Goal: Ask a question

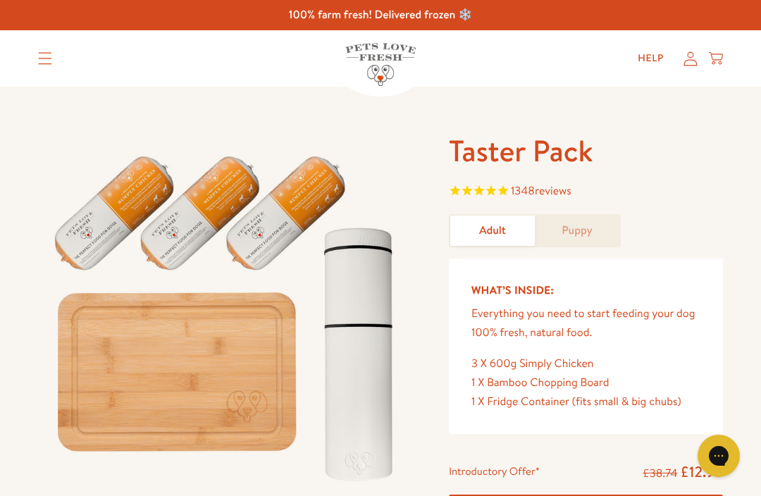
click at [728, 218] on div "Taster Pack 1348 reviews Adult Puppy What’s Inside: Everything you need to star…" at bounding box center [380, 387] width 761 height 600
click at [656, 55] on link "Help" at bounding box center [651, 58] width 49 height 28
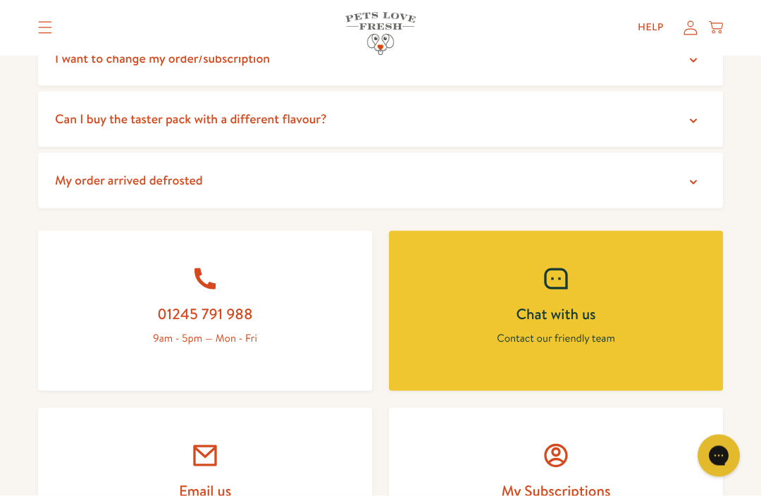
scroll to position [461, 0]
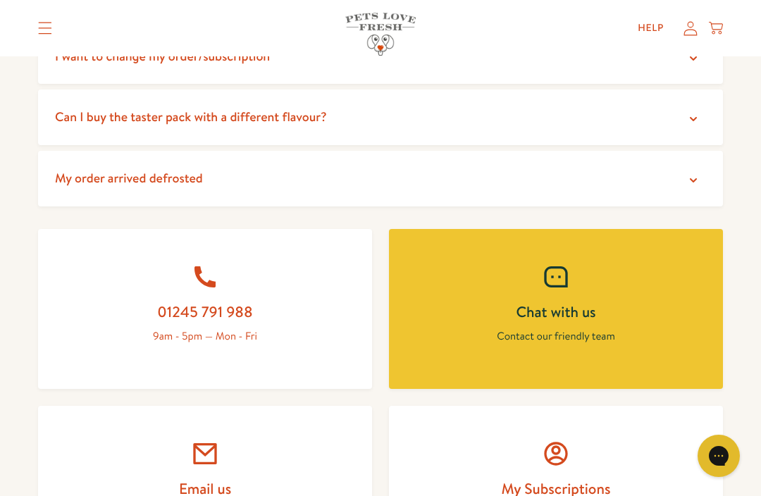
click at [591, 314] on h2 "Chat with us" at bounding box center [556, 311] width 266 height 19
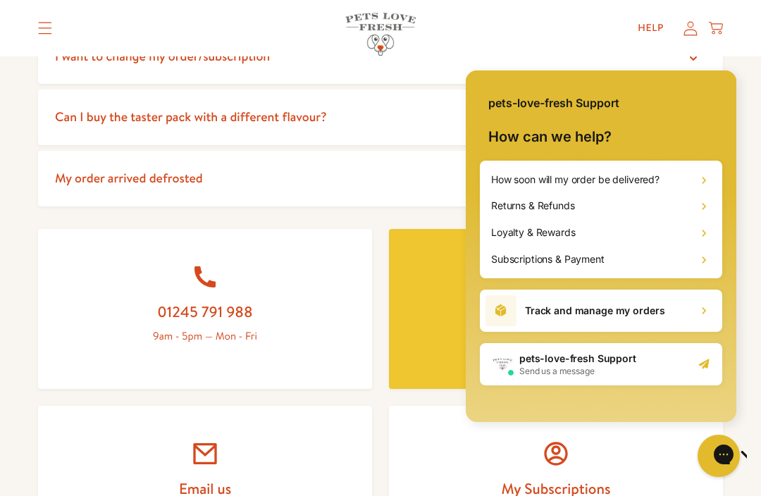
scroll to position [0, 0]
click at [667, 368] on div "pets-love-fresh Support Send us a message" at bounding box center [601, 364] width 242 height 42
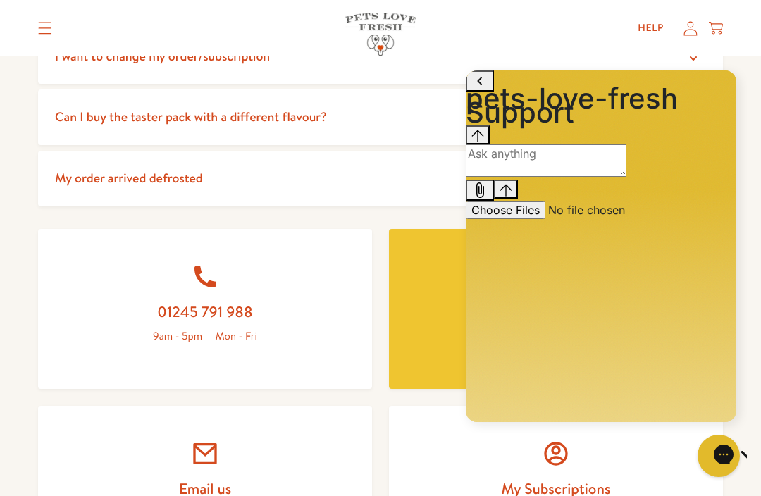
click at [627, 177] on textarea "live chat message input" at bounding box center [546, 160] width 161 height 32
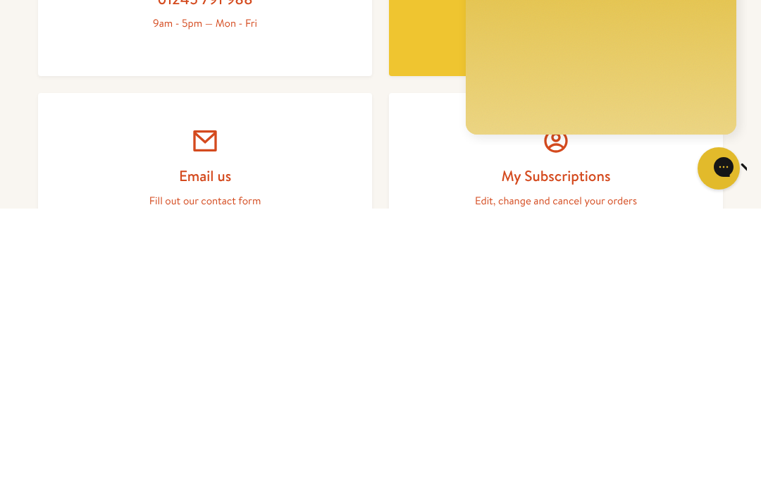
type textarea "I’ve no idea how much to give my dog daily"
click at [761, 169] on icon "Gorgias live chat" at bounding box center [769, 167] width 14 height 14
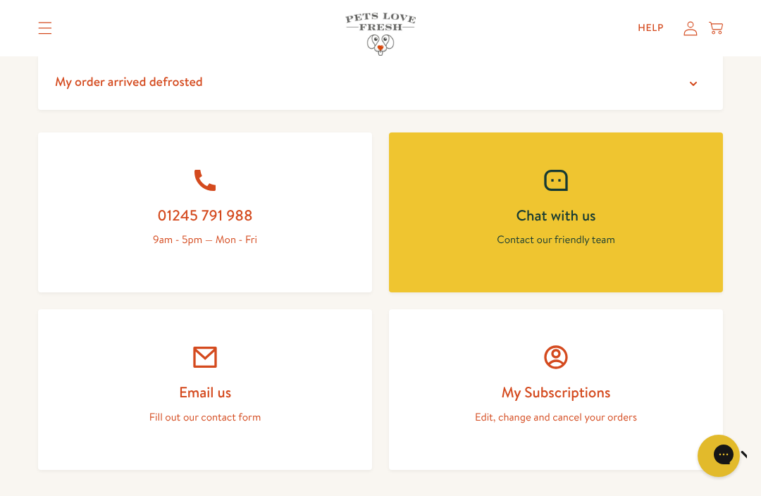
click at [689, 243] on link "Chat with us Contact our friendly team" at bounding box center [556, 213] width 334 height 161
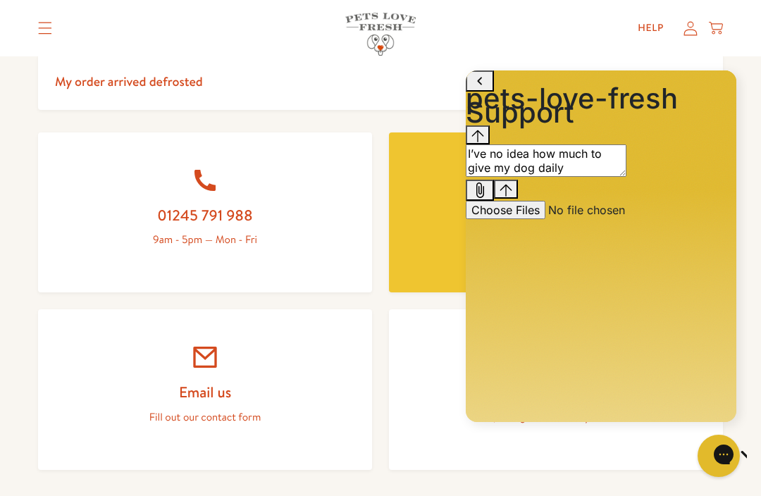
click at [518, 199] on button "Send message" at bounding box center [506, 189] width 24 height 19
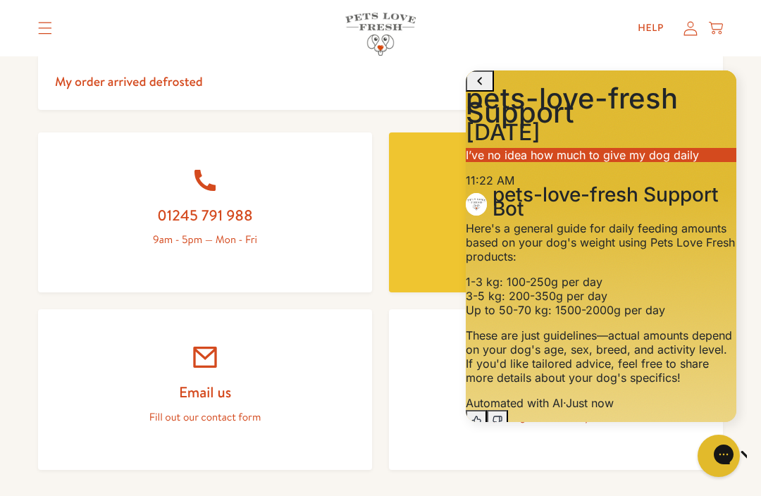
scroll to position [118, 0]
click at [627, 448] on textarea "live chat message input" at bounding box center [546, 464] width 161 height 32
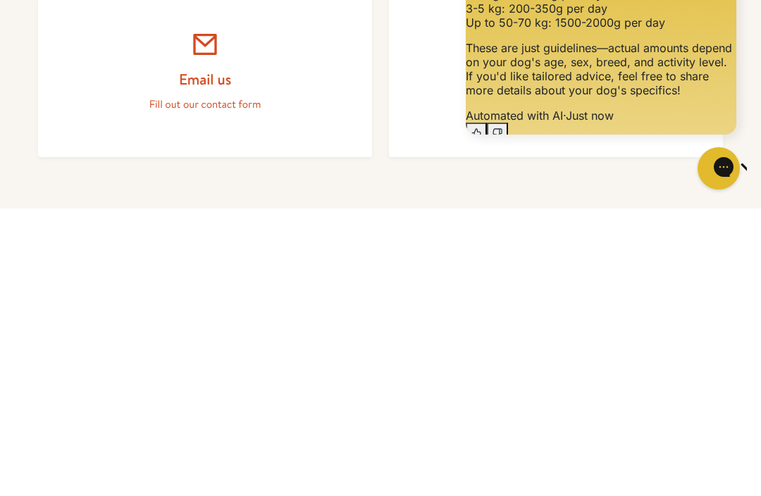
scroll to position [116, 0]
type textarea "He’s a French bulldog weighs 17.5 kg"
click at [761, 166] on icon "Gorgias live chat" at bounding box center [768, 166] width 13 height 13
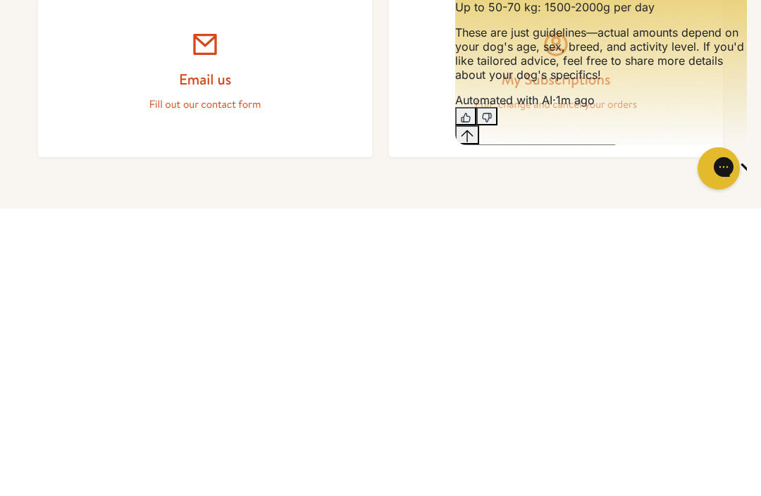
scroll to position [871, 0]
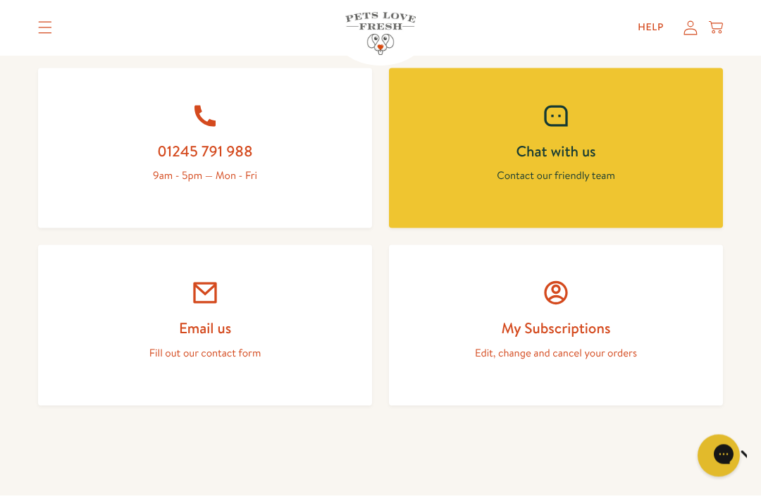
click at [657, 173] on p "Contact our friendly team" at bounding box center [556, 175] width 266 height 18
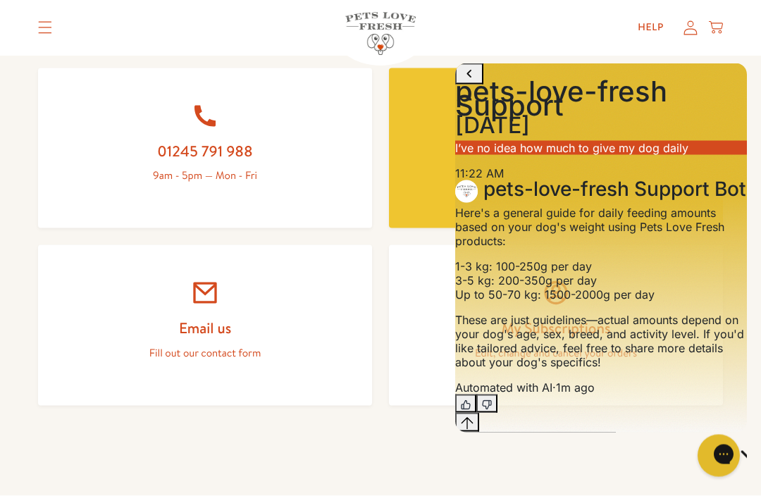
scroll to position [622, 0]
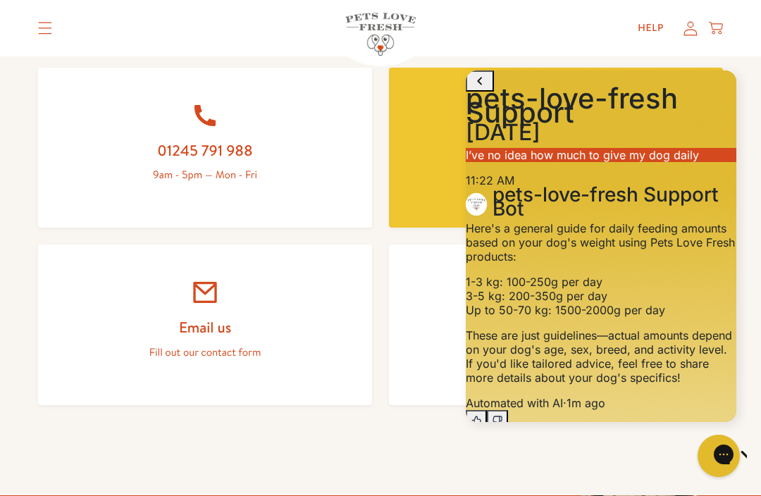
click at [512, 487] on icon "Send message" at bounding box center [506, 493] width 12 height 12
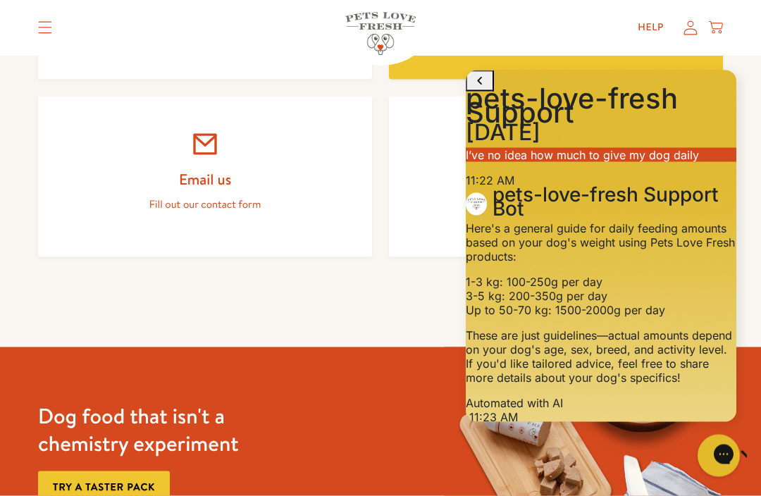
scroll to position [772, 0]
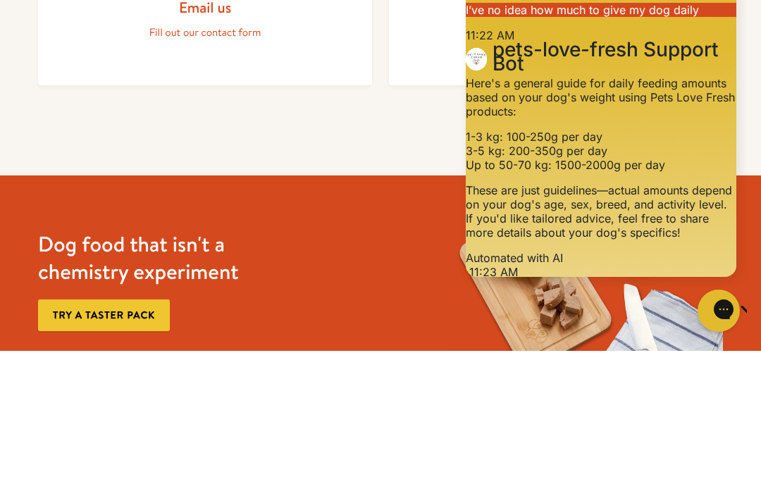
scroll to position [337, 0]
click at [576, 471] on div "Conversation messages" at bounding box center [601, 480] width 271 height 18
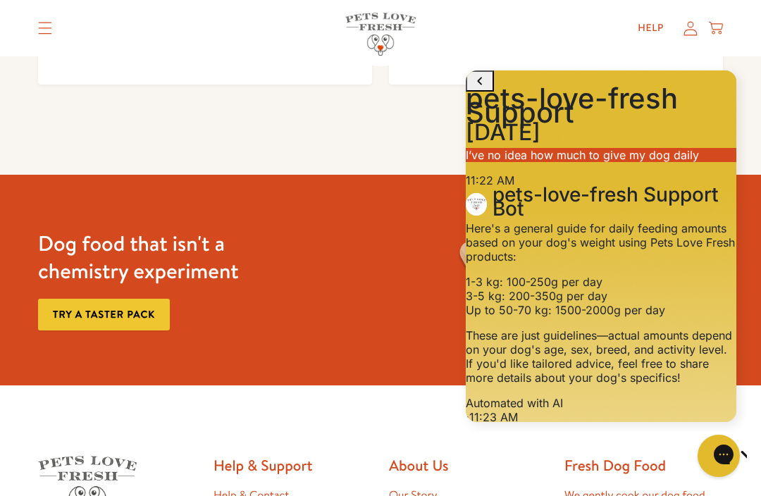
click at [1, 268] on div "Dog food that isn't a chemistry experiment Try a taster pack" at bounding box center [380, 280] width 761 height 210
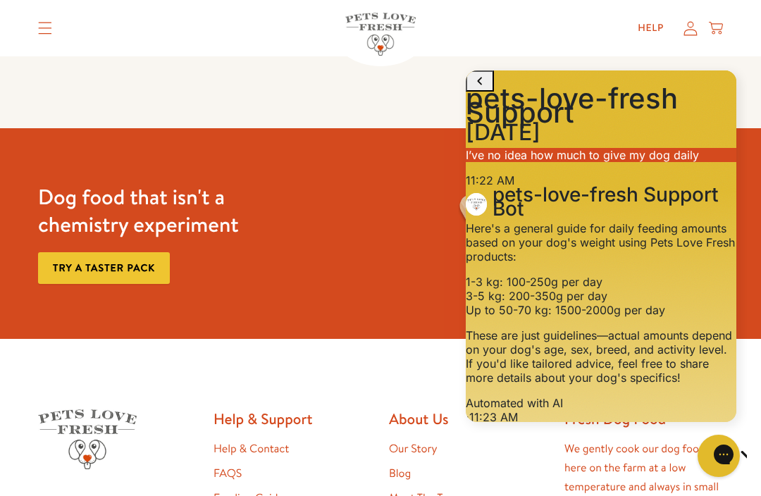
scroll to position [989, 0]
